Goal: Browse casually

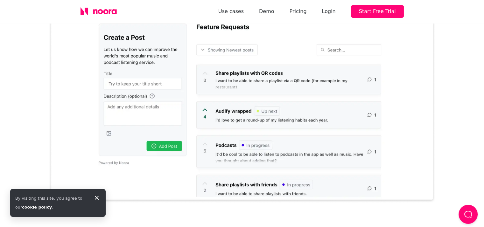
scroll to position [223, 0]
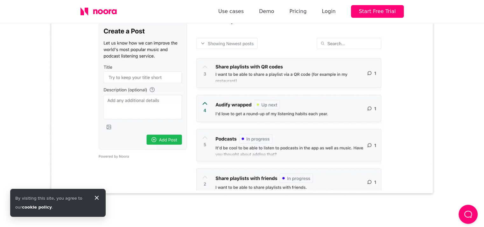
click at [205, 103] on img at bounding box center [241, 86] width 387 height 221
click at [205, 75] on img at bounding box center [241, 86] width 387 height 221
click at [279, 74] on img at bounding box center [241, 86] width 387 height 221
click at [331, 70] on img at bounding box center [241, 86] width 387 height 221
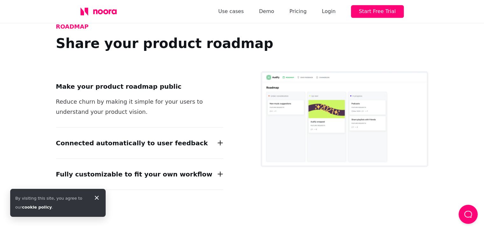
scroll to position [731, 0]
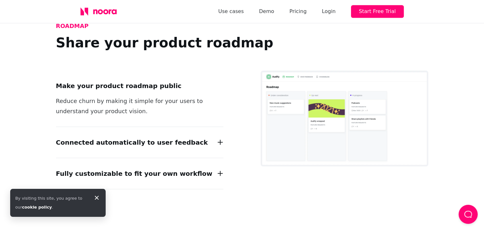
click at [219, 137] on icon at bounding box center [220, 142] width 11 height 11
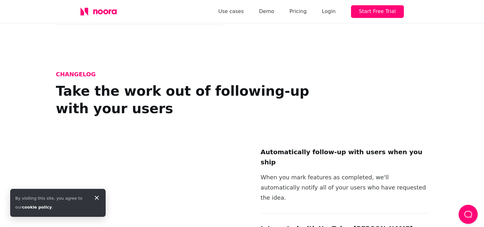
scroll to position [922, 0]
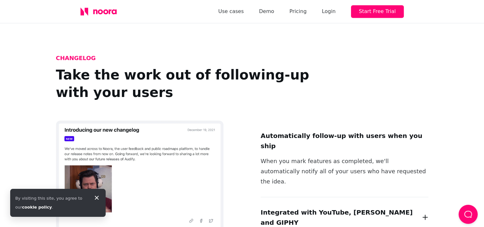
click at [400, 197] on div "Integrated with YouTube, Loom and GIPHY Bring product updates to life by adding…" at bounding box center [344, 217] width 168 height 41
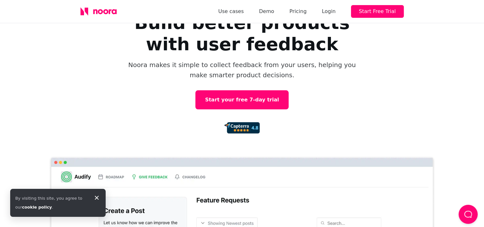
scroll to position [40, 0]
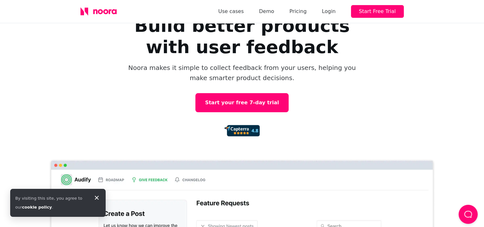
click at [100, 197] on icon at bounding box center [97, 198] width 8 height 8
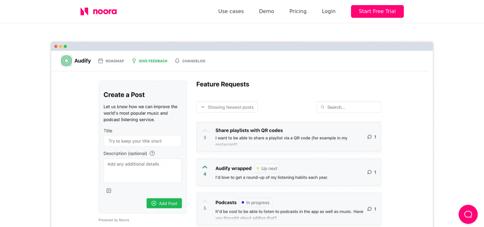
scroll to position [191, 0]
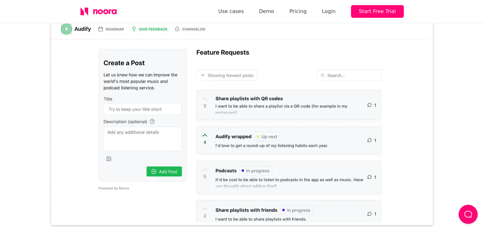
click at [228, 92] on img at bounding box center [241, 118] width 387 height 221
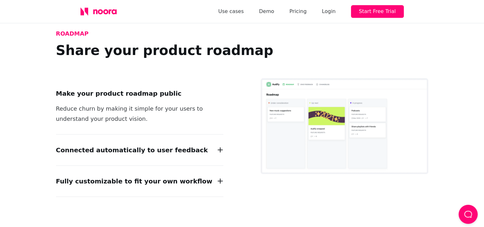
scroll to position [724, 5]
click at [192, 145] on div "Connected automatically to user feedback" at bounding box center [140, 150] width 168 height 10
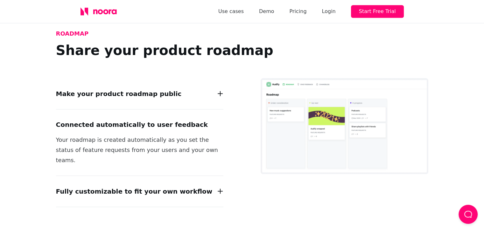
click at [196, 176] on div "Fully customizable to fit your own workflow Decide on the columns/statuses that…" at bounding box center [140, 191] width 168 height 31
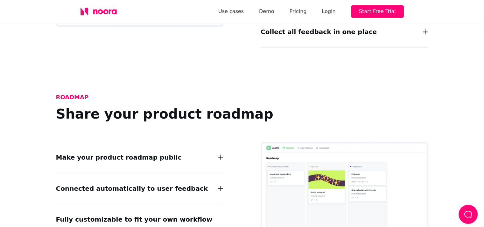
scroll to position [660, 0]
